Goal: Manage account settings

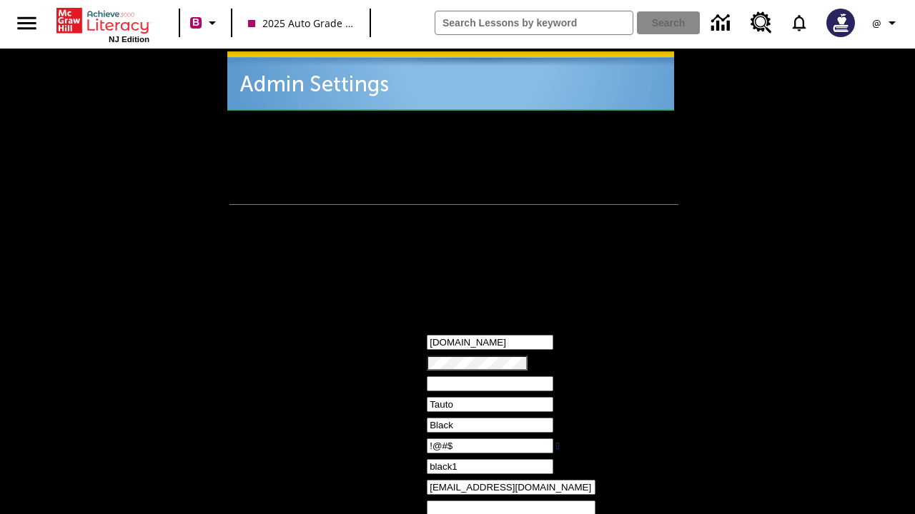
type input "!@#$"
click at [886, 23] on icon "Profile/Settings" at bounding box center [891, 22] width 17 height 17
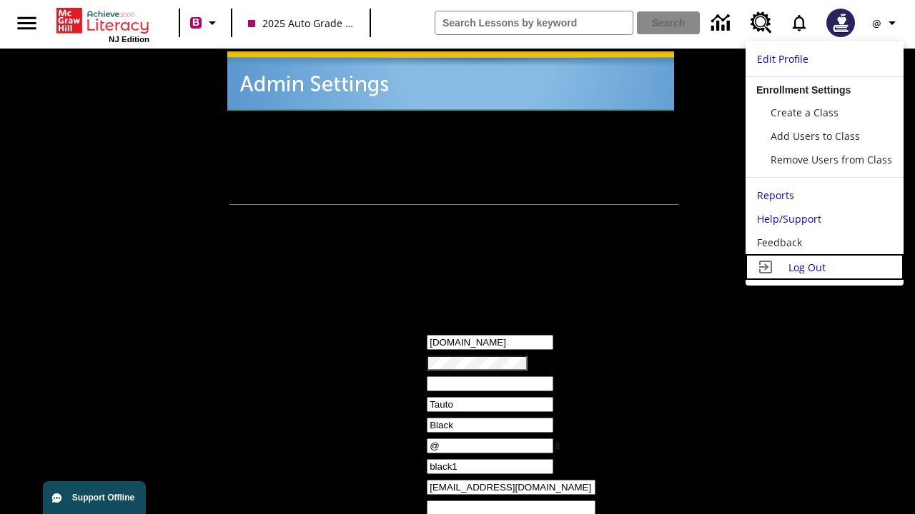
click at [824, 267] on span "Log Out" at bounding box center [806, 268] width 37 height 14
